Goal: Transaction & Acquisition: Obtain resource

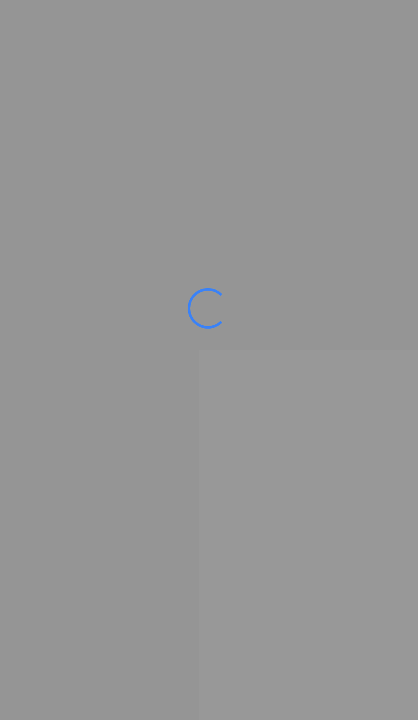
click at [26, 657] on div at bounding box center [209, 360] width 418 height 720
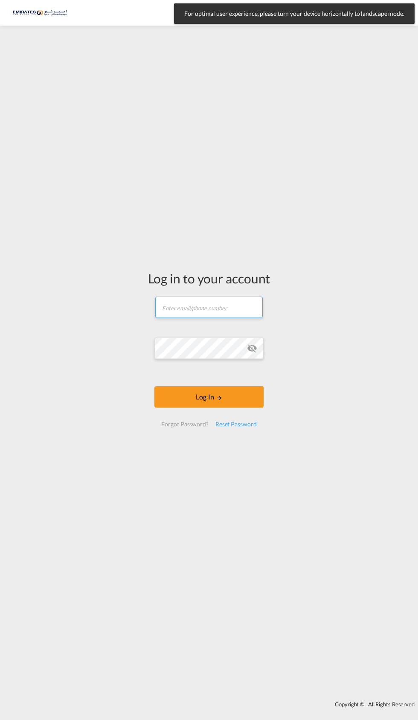
type input "[PERSON_NAME][EMAIL_ADDRESS][DOMAIN_NAME]"
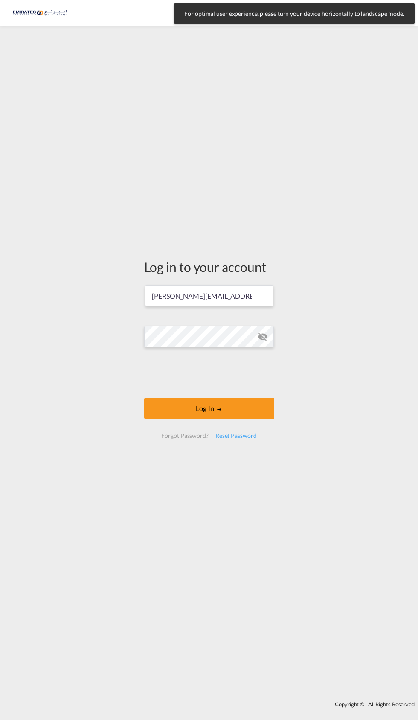
click at [219, 398] on form "[PERSON_NAME][EMAIL_ADDRESS][DOMAIN_NAME] Log In Forgot Password? Reset Password" at bounding box center [209, 365] width 130 height 163
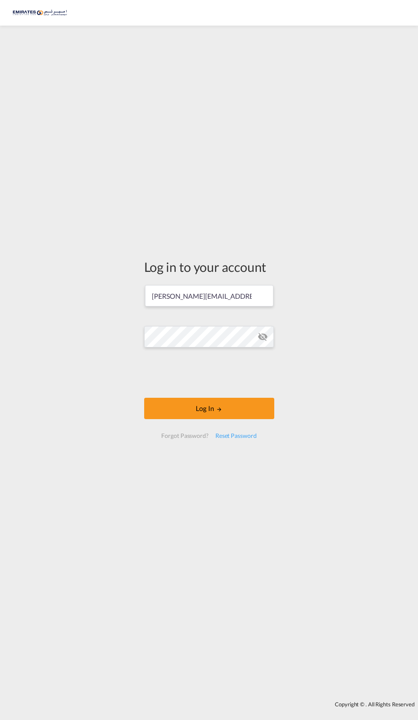
click at [222, 412] on md-icon "LOGIN" at bounding box center [219, 409] width 6 height 6
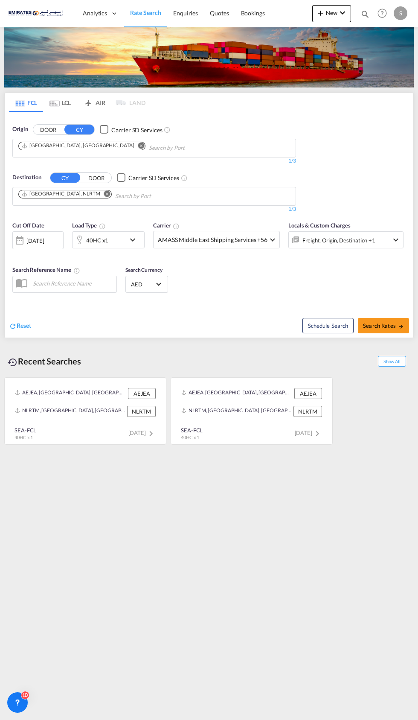
click at [104, 193] on md-icon "Remove" at bounding box center [107, 193] width 6 height 6
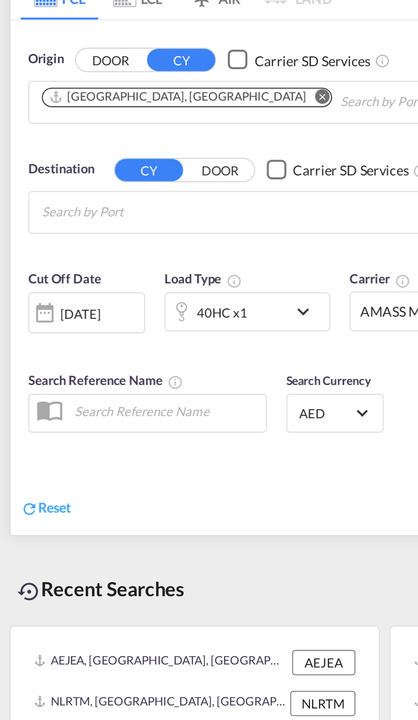
click at [74, 192] on body "Analytics Dashboard Rate Search Enquiries Quotes Bookings" at bounding box center [209, 360] width 418 height 720
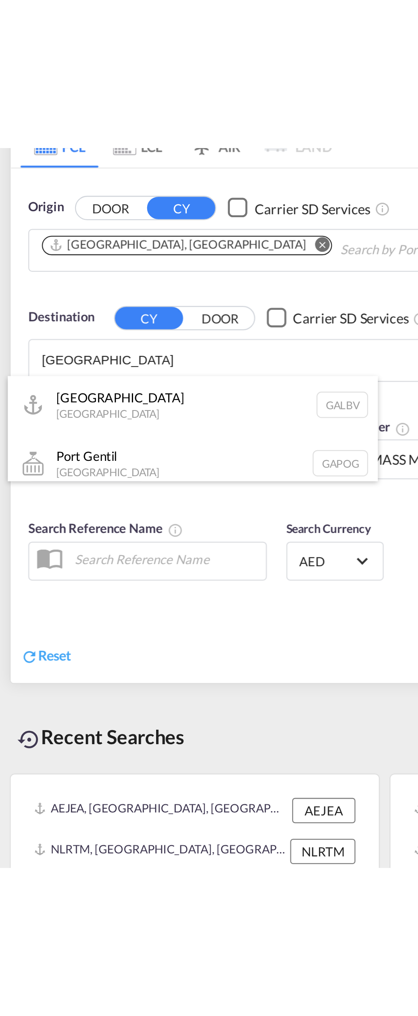
scroll to position [5, 0]
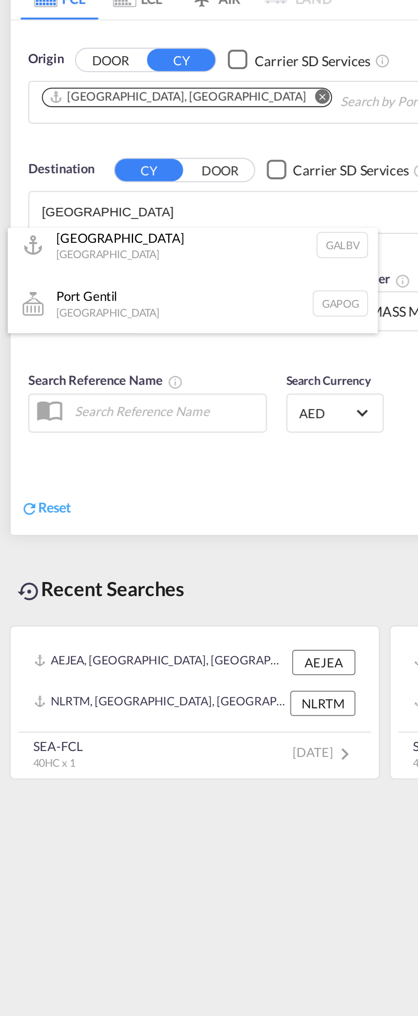
type input "[GEOGRAPHIC_DATA]"
click at [108, 237] on div "[GEOGRAPHIC_DATA] [GEOGRAPHIC_DATA] GAPOG" at bounding box center [84, 237] width 162 height 26
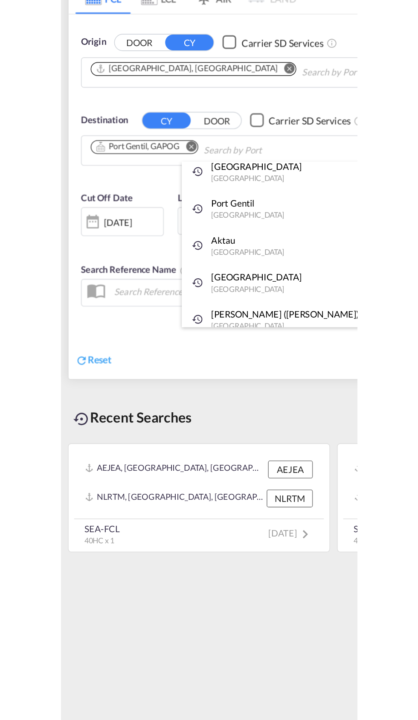
scroll to position [0, 0]
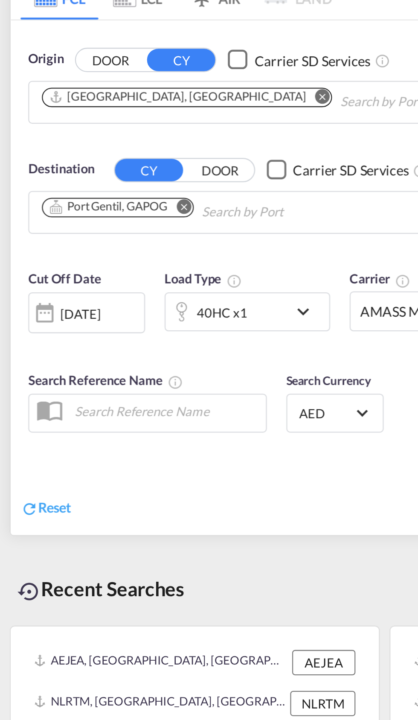
click at [43, 242] on div "[DATE]" at bounding box center [35, 241] width 18 height 8
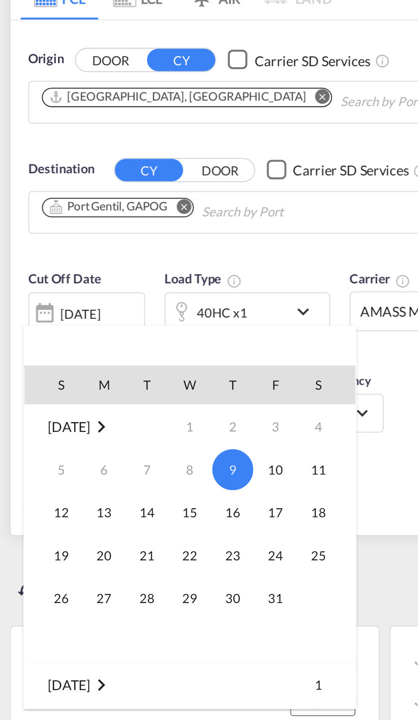
click at [81, 327] on span "15" at bounding box center [83, 327] width 17 height 17
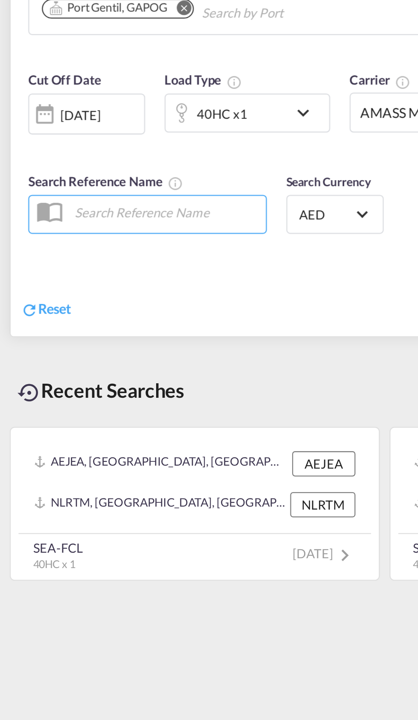
click at [134, 316] on div "Reset" at bounding box center [110, 318] width 202 height 23
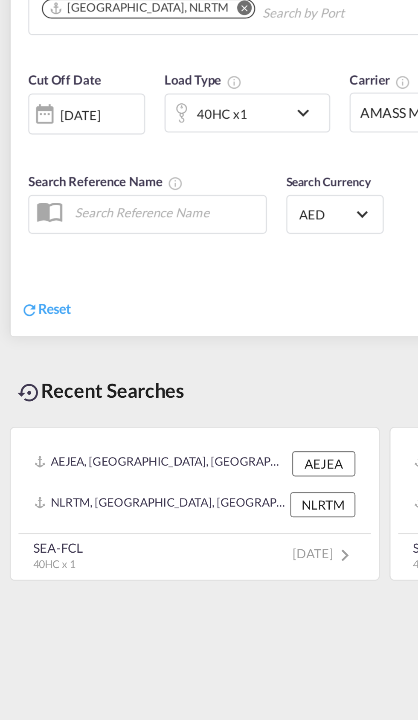
click at [104, 194] on md-icon "Remove" at bounding box center [107, 193] width 6 height 6
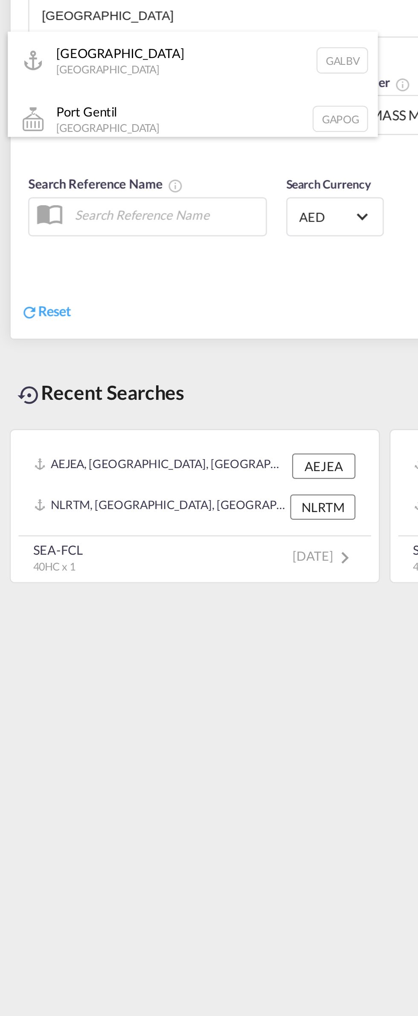
type input "[GEOGRAPHIC_DATA]"
click at [71, 218] on div "Libreville Gabon GALBV" at bounding box center [84, 216] width 162 height 26
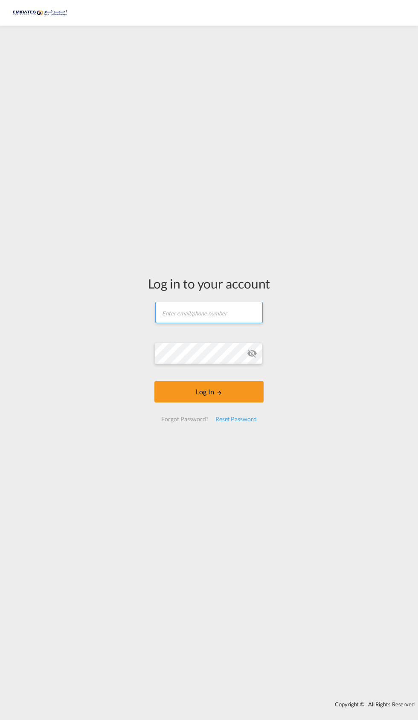
type input "[PERSON_NAME][EMAIL_ADDRESS][DOMAIN_NAME]"
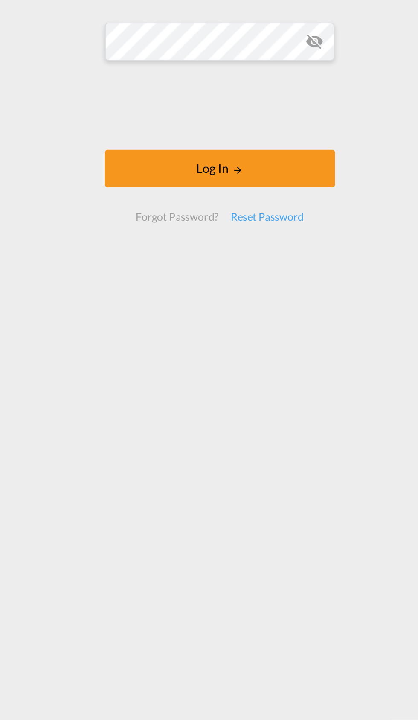
click at [174, 545] on div "Log in to your account salman@emirateslogistics.com Log In Forgot Password? Res…" at bounding box center [209, 352] width 143 height 645
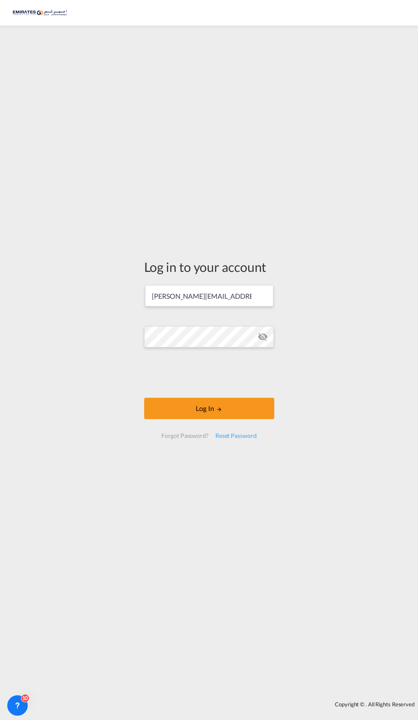
click at [219, 412] on md-icon "LOGIN" at bounding box center [219, 409] width 6 height 6
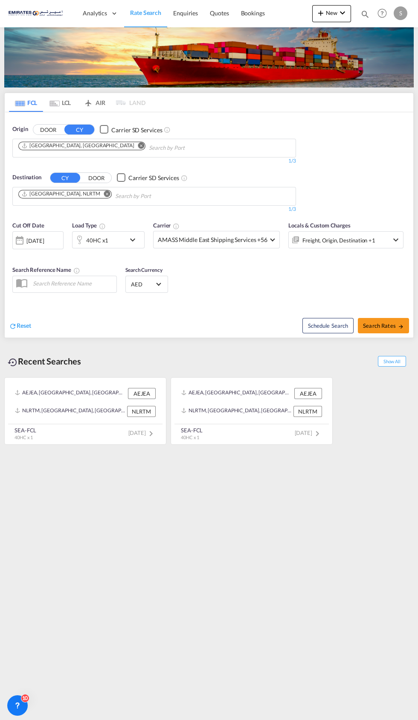
click at [104, 194] on md-icon "Remove" at bounding box center [107, 193] width 6 height 6
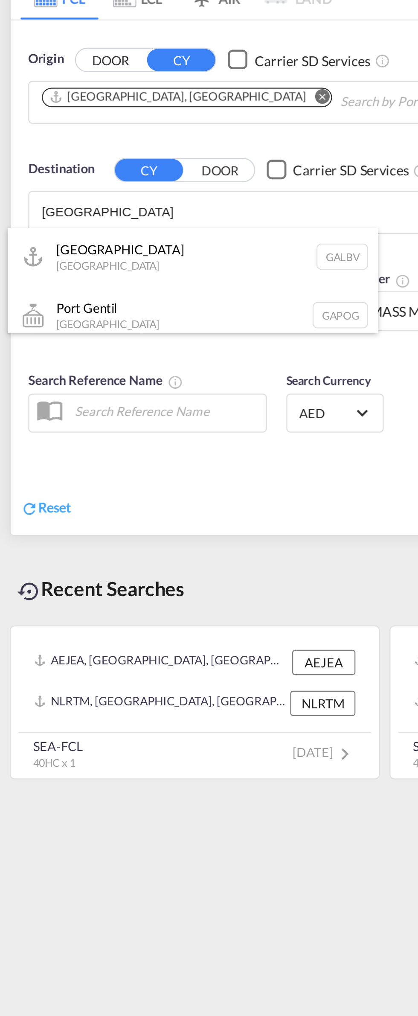
type input "[GEOGRAPHIC_DATA]"
click at [70, 219] on div "Libreville Gabon GALBV" at bounding box center [84, 216] width 162 height 26
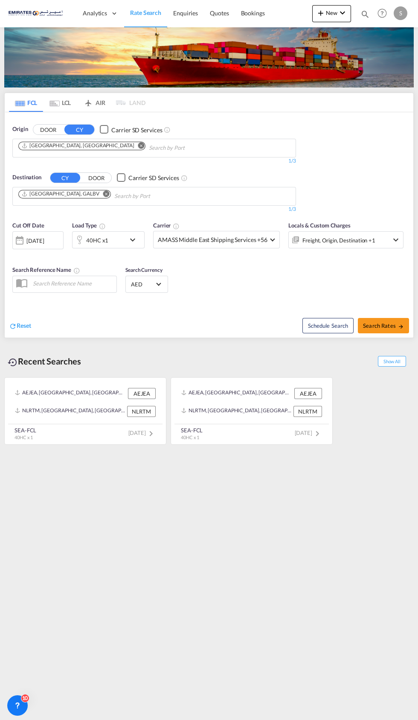
click at [383, 327] on span "Search Rates" at bounding box center [383, 325] width 41 height 7
type input "AEJEA to GALBV / 9 Oct 2025"
